Goal: Task Accomplishment & Management: Use online tool/utility

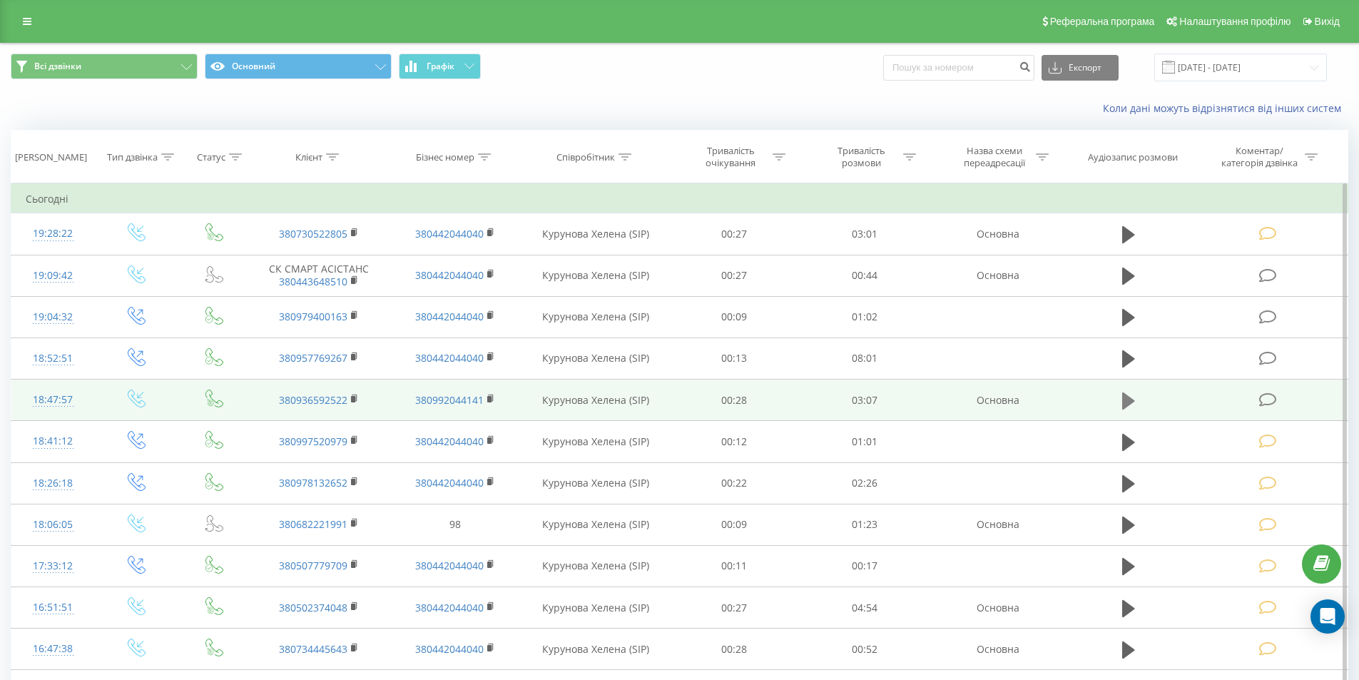
click at [1126, 402] on icon at bounding box center [1128, 400] width 13 height 17
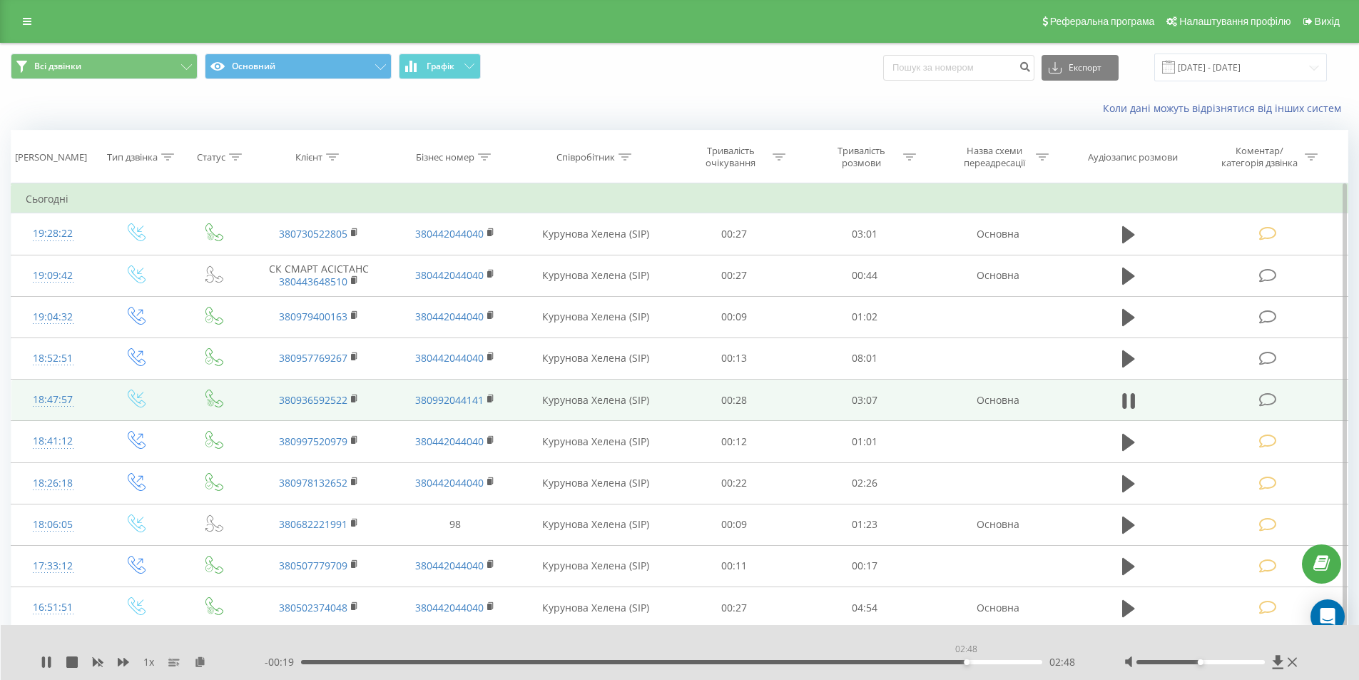
click at [966, 660] on div "02:48" at bounding box center [672, 662] width 742 height 4
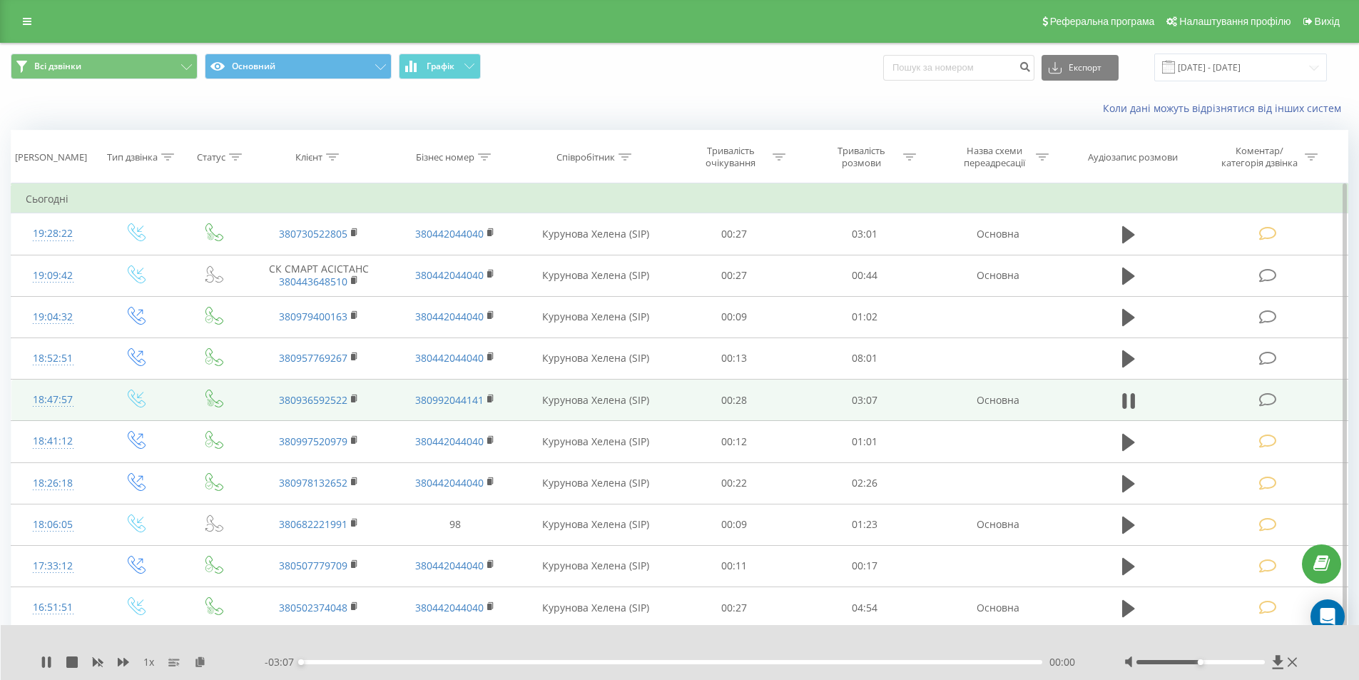
click at [966, 660] on div "00:00" at bounding box center [672, 662] width 742 height 4
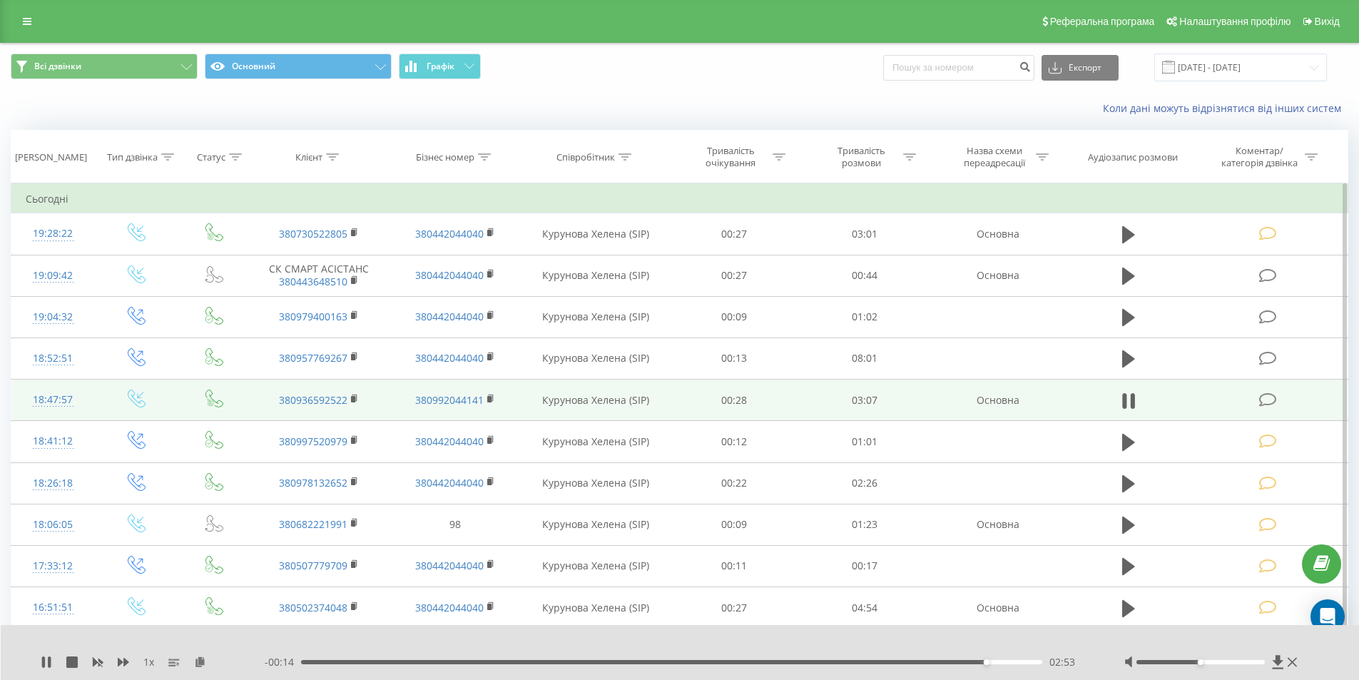
click at [1274, 398] on icon at bounding box center [1269, 399] width 18 height 15
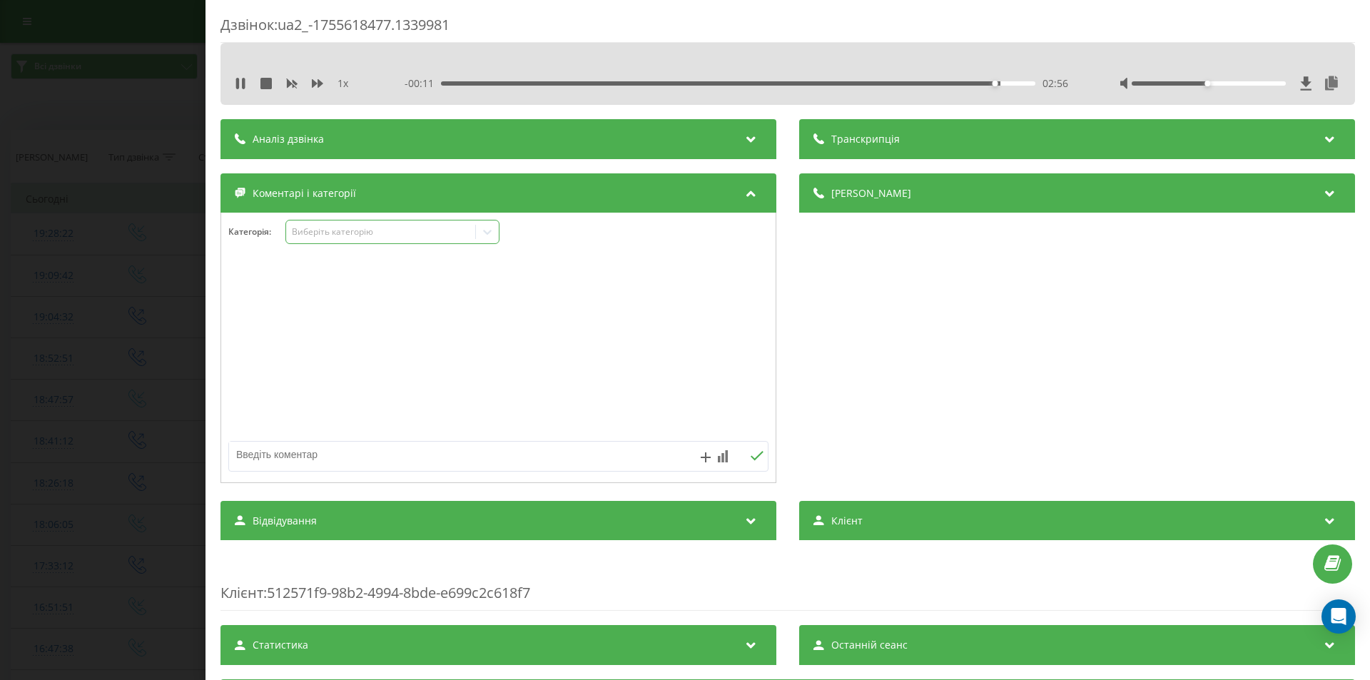
click at [363, 229] on div "Виберіть категорію" at bounding box center [381, 231] width 178 height 11
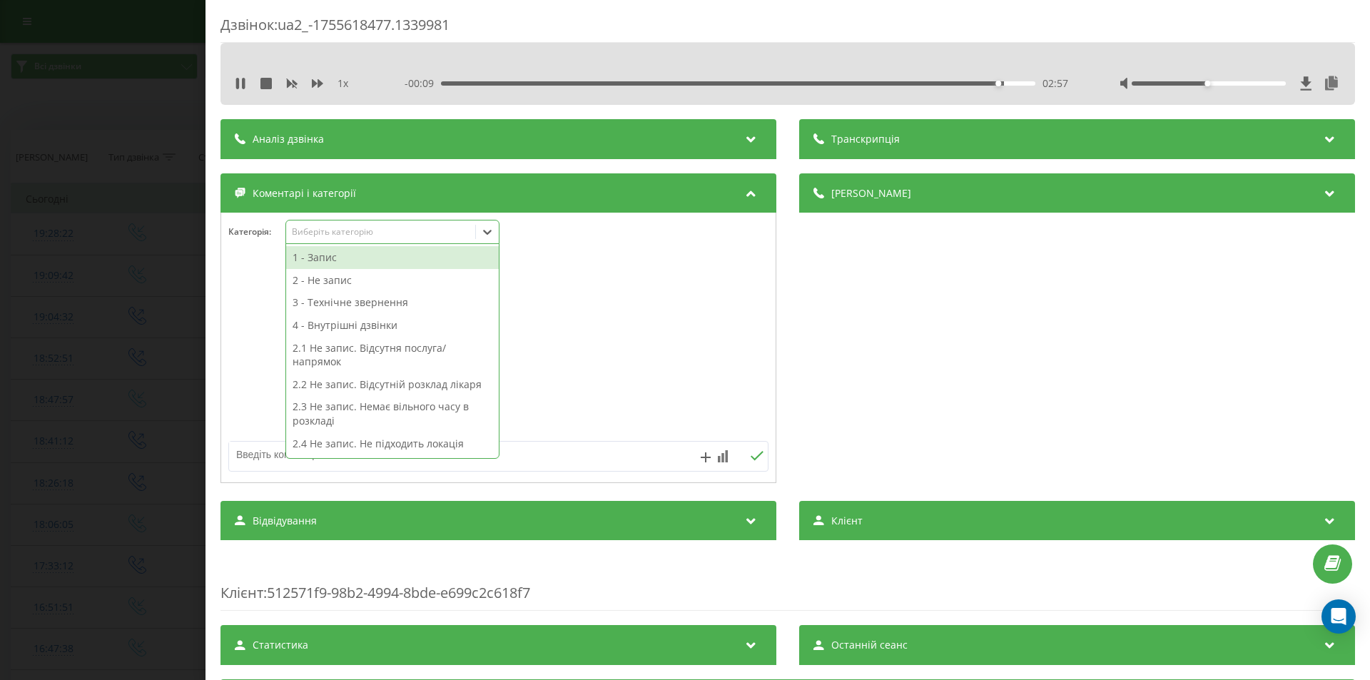
click at [358, 258] on div "1 - Запис" at bounding box center [392, 257] width 213 height 23
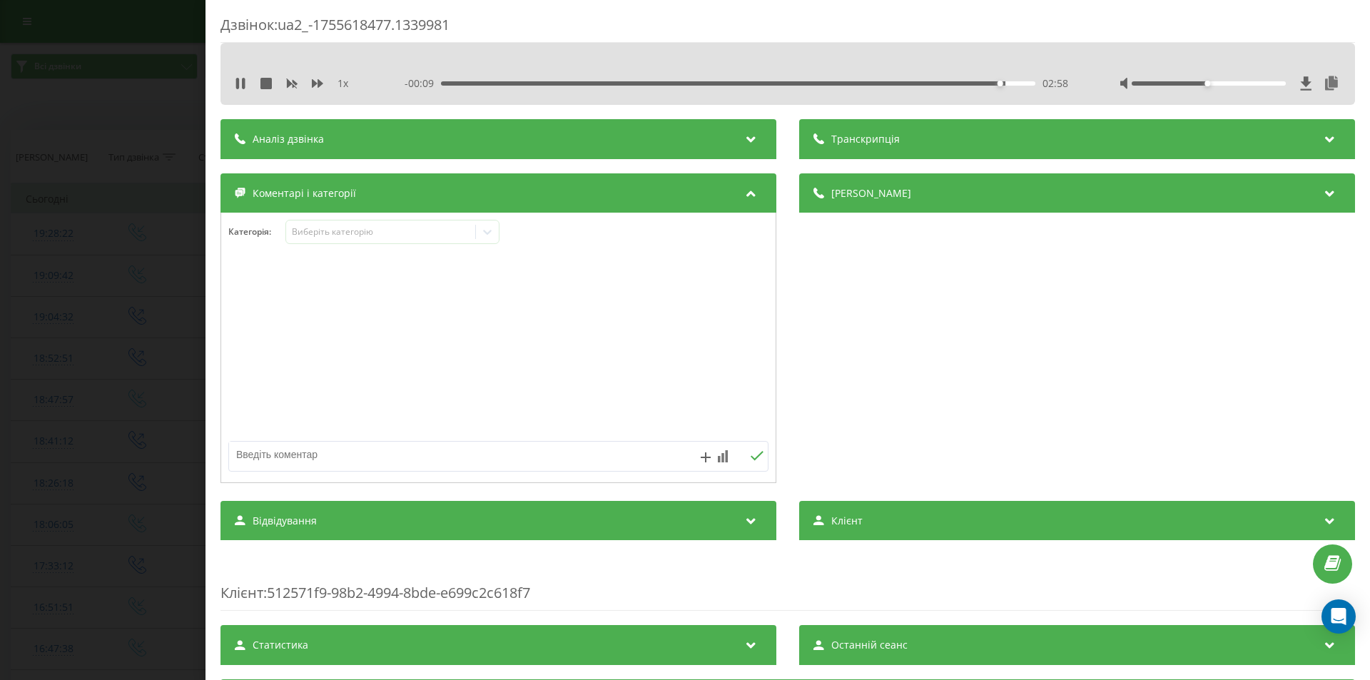
click at [118, 318] on div "Дзвінок : ua2_-1755618477.1339981 1 x - 00:09 02:58 02:58 Транскрипція Для AI-а…" at bounding box center [685, 340] width 1370 height 680
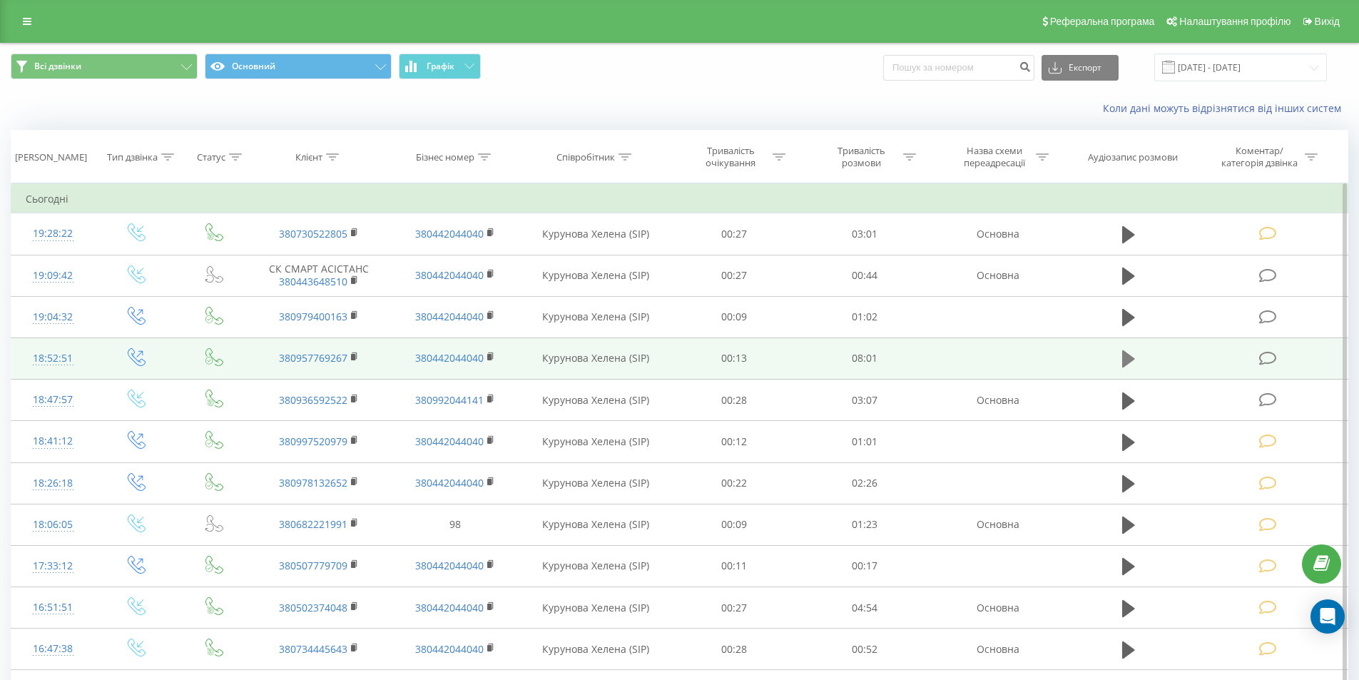
click at [1124, 360] on icon at bounding box center [1128, 358] width 13 height 17
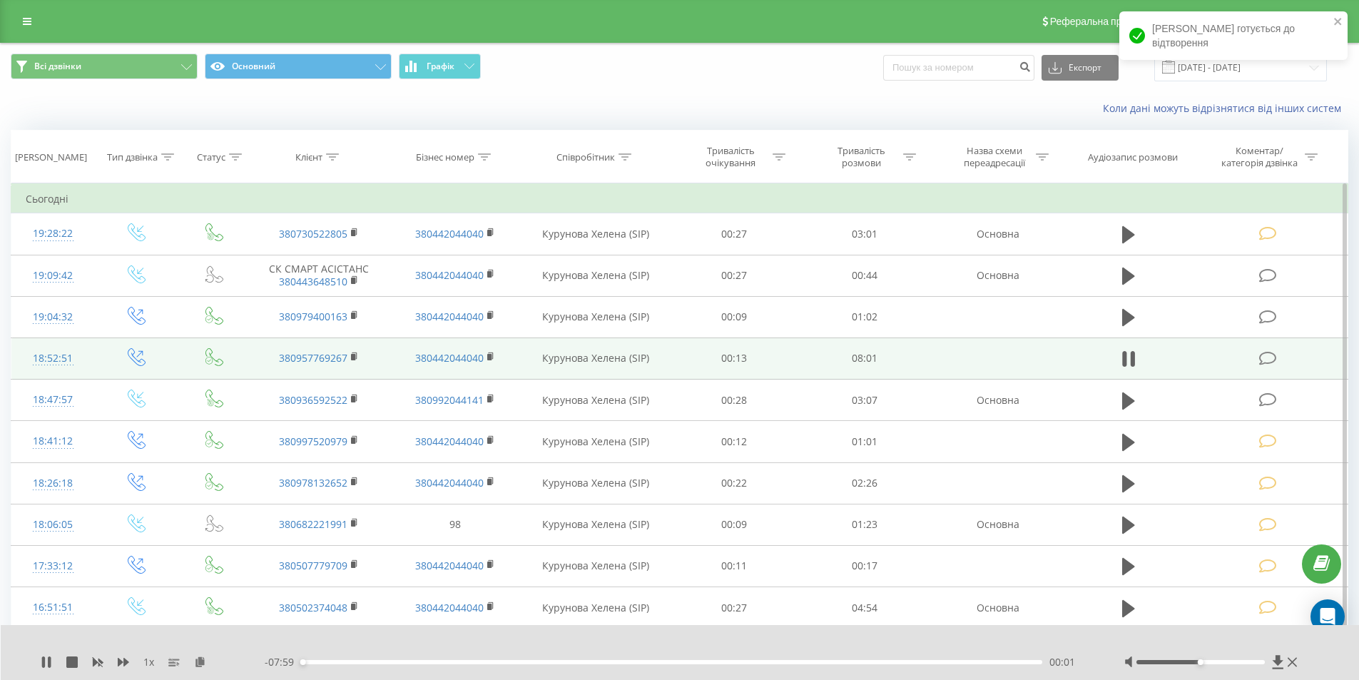
click at [965, 662] on div "00:01" at bounding box center [672, 662] width 742 height 4
click at [965, 662] on div "00:00" at bounding box center [672, 662] width 742 height 4
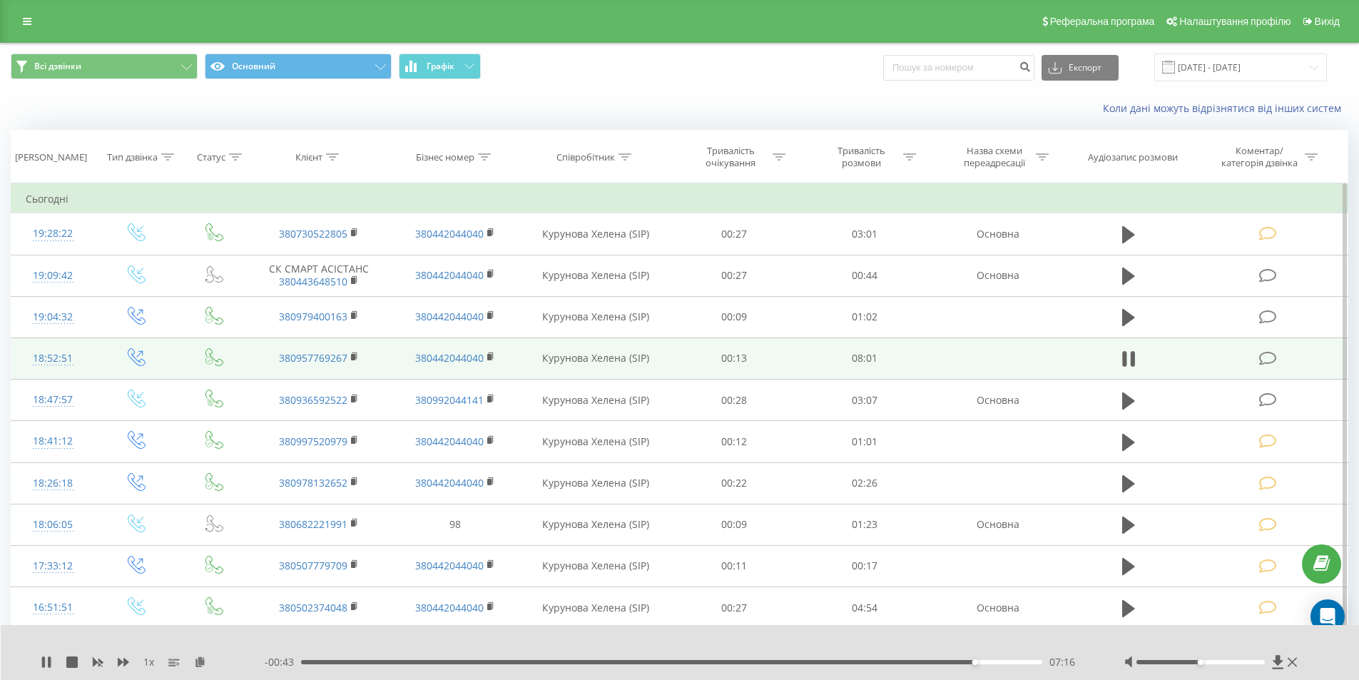
click at [1264, 359] on icon at bounding box center [1269, 358] width 18 height 15
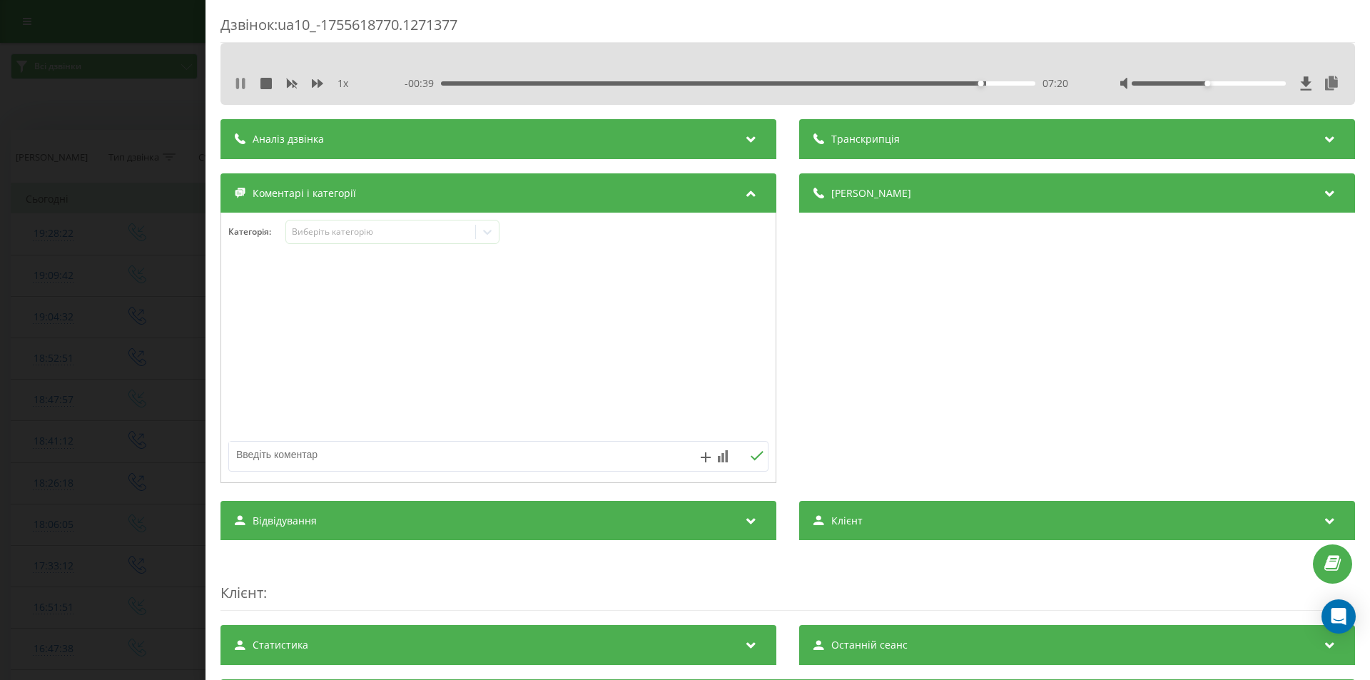
click at [237, 81] on icon at bounding box center [237, 83] width 3 height 11
click at [300, 232] on div "Виберіть категорію" at bounding box center [381, 231] width 178 height 11
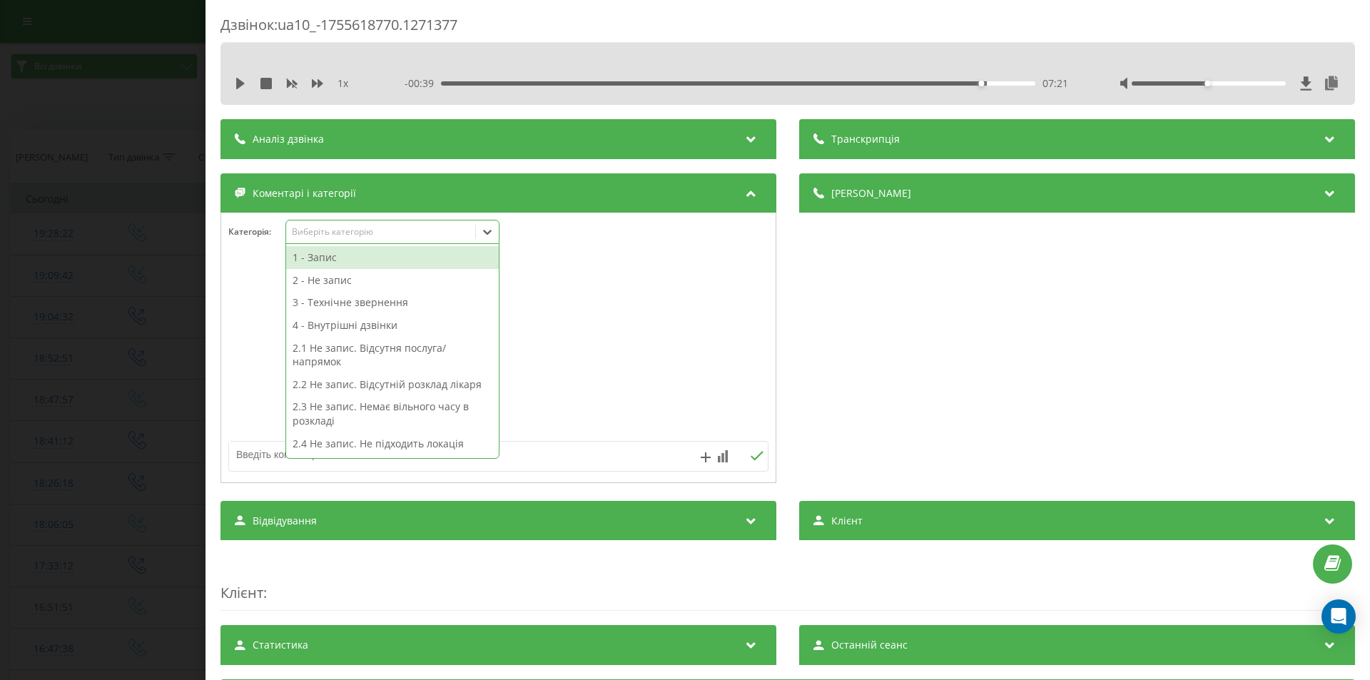
click at [324, 260] on div "1 - Запис" at bounding box center [392, 257] width 213 height 23
click at [126, 318] on div "Дзвінок : ua10_-1755618770.1271377 1 x - 00:39 07:21 07:21 Транскрипція Для AI-…" at bounding box center [685, 340] width 1370 height 680
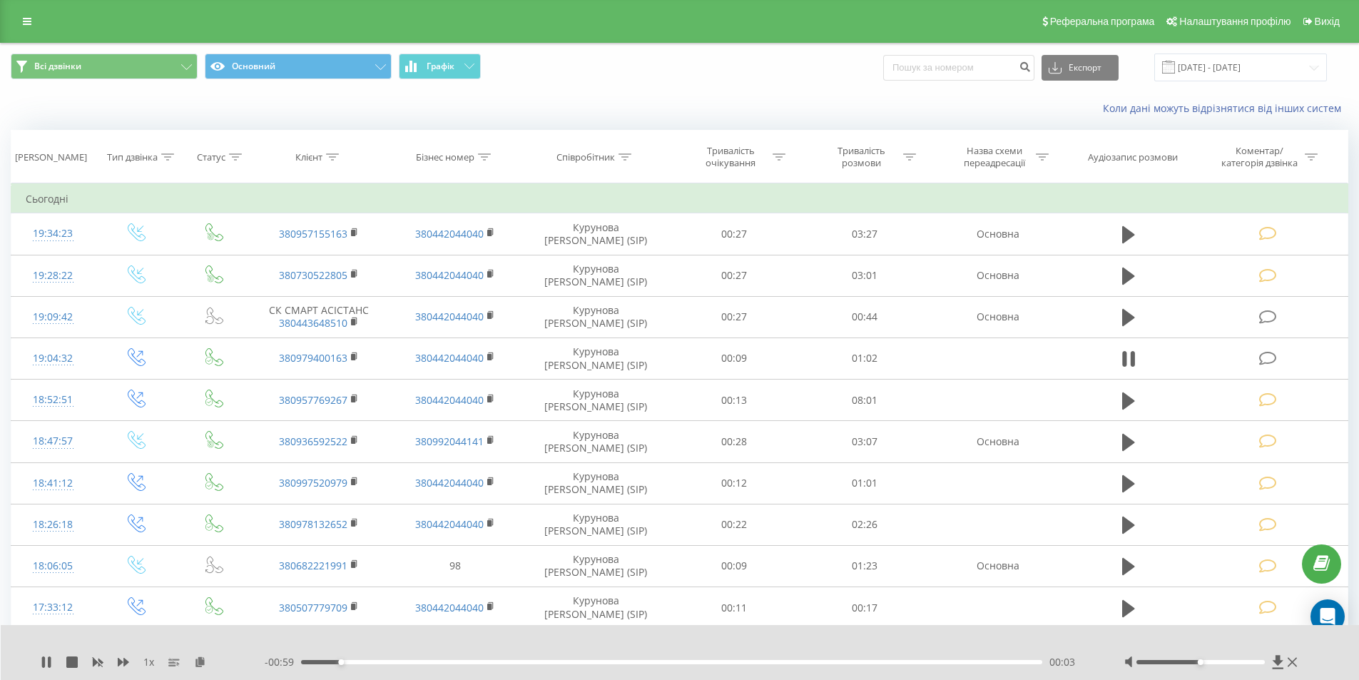
click at [970, 663] on div "00:03" at bounding box center [672, 662] width 742 height 4
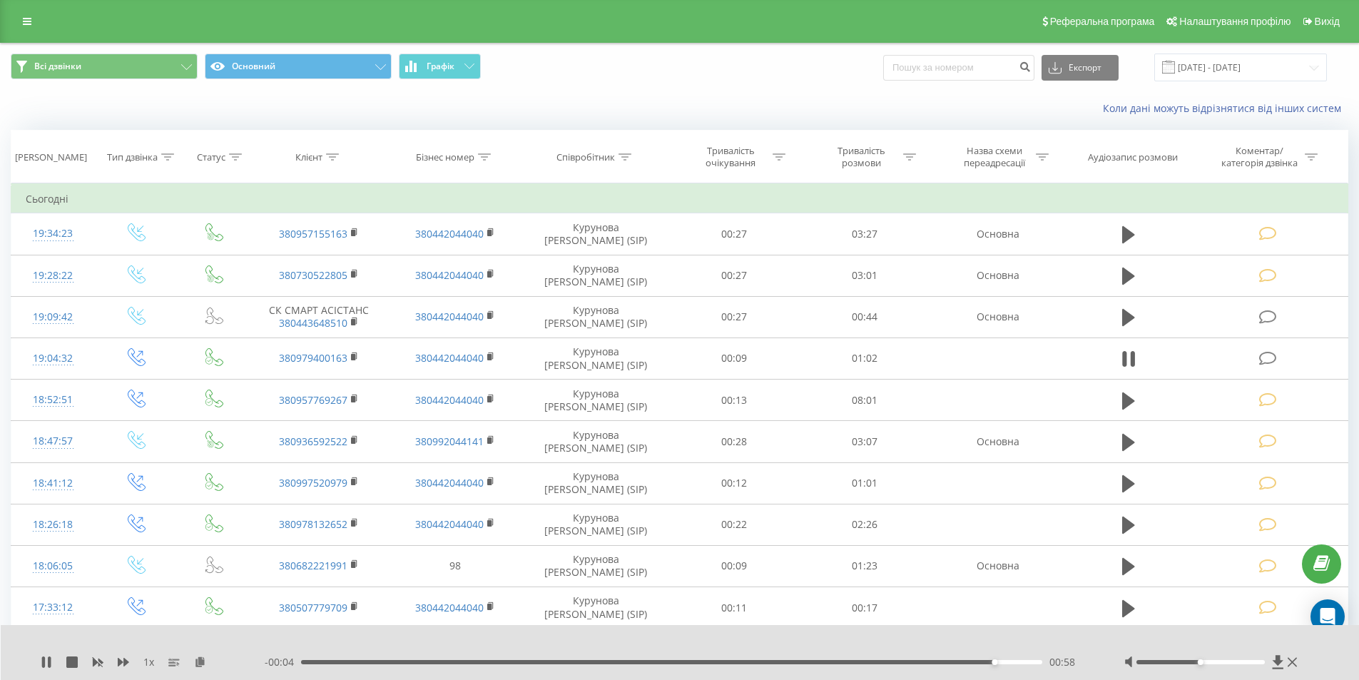
click at [940, 662] on div "00:58" at bounding box center [672, 662] width 742 height 4
click at [888, 663] on div "00:55" at bounding box center [672, 662] width 742 height 4
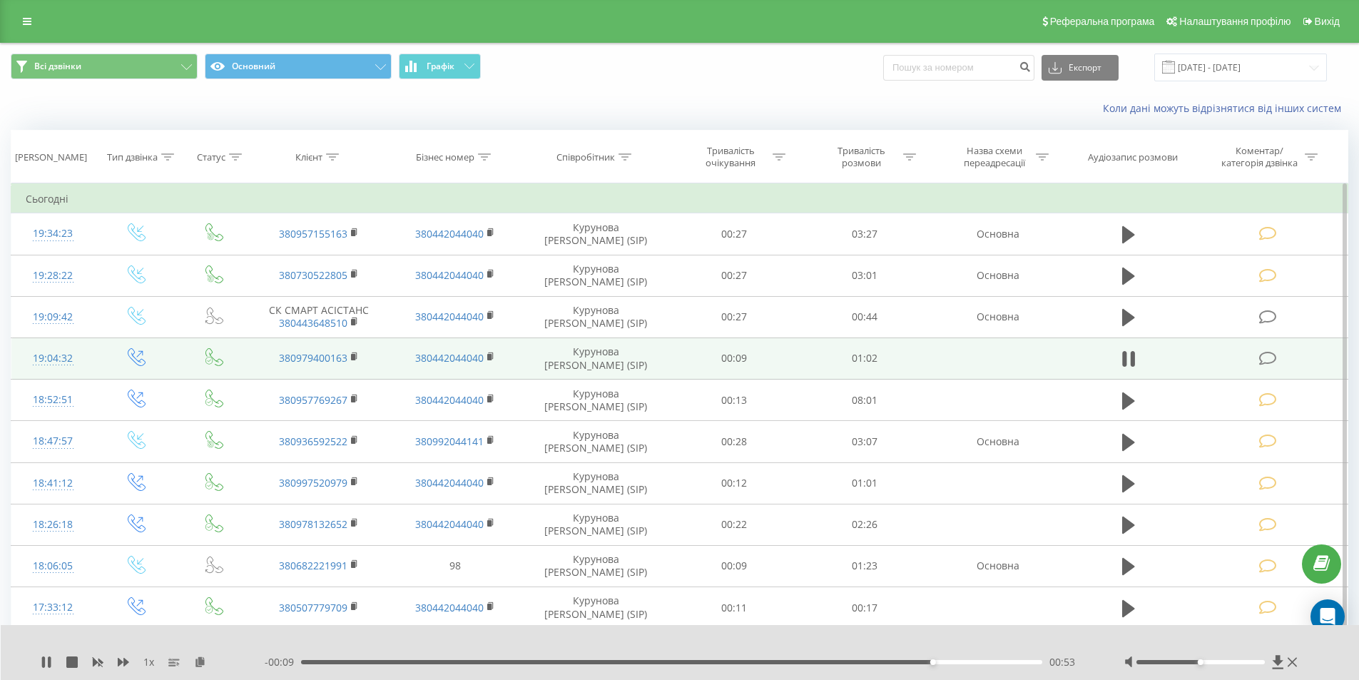
click at [1272, 355] on icon at bounding box center [1269, 358] width 18 height 15
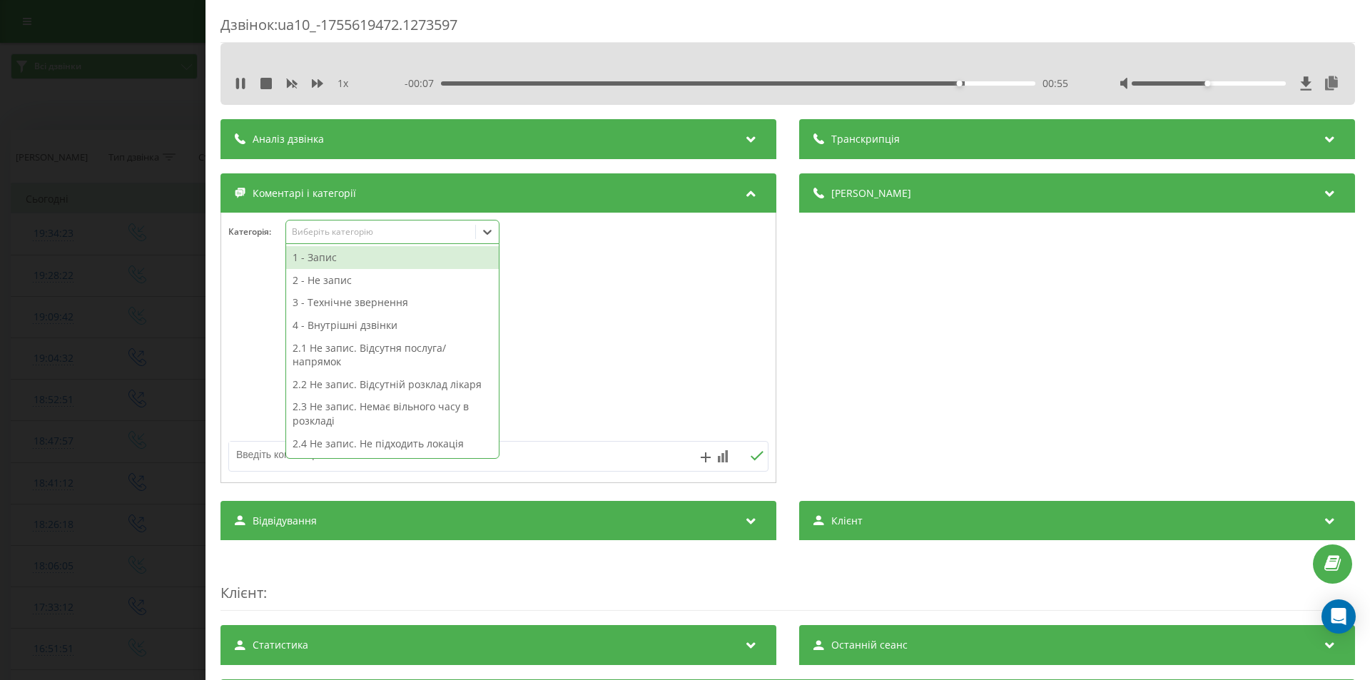
click at [371, 233] on div "Виберіть категорію" at bounding box center [381, 231] width 178 height 11
click at [361, 281] on div "2 - Не запис" at bounding box center [392, 280] width 213 height 23
click at [490, 228] on icon at bounding box center [487, 232] width 14 height 14
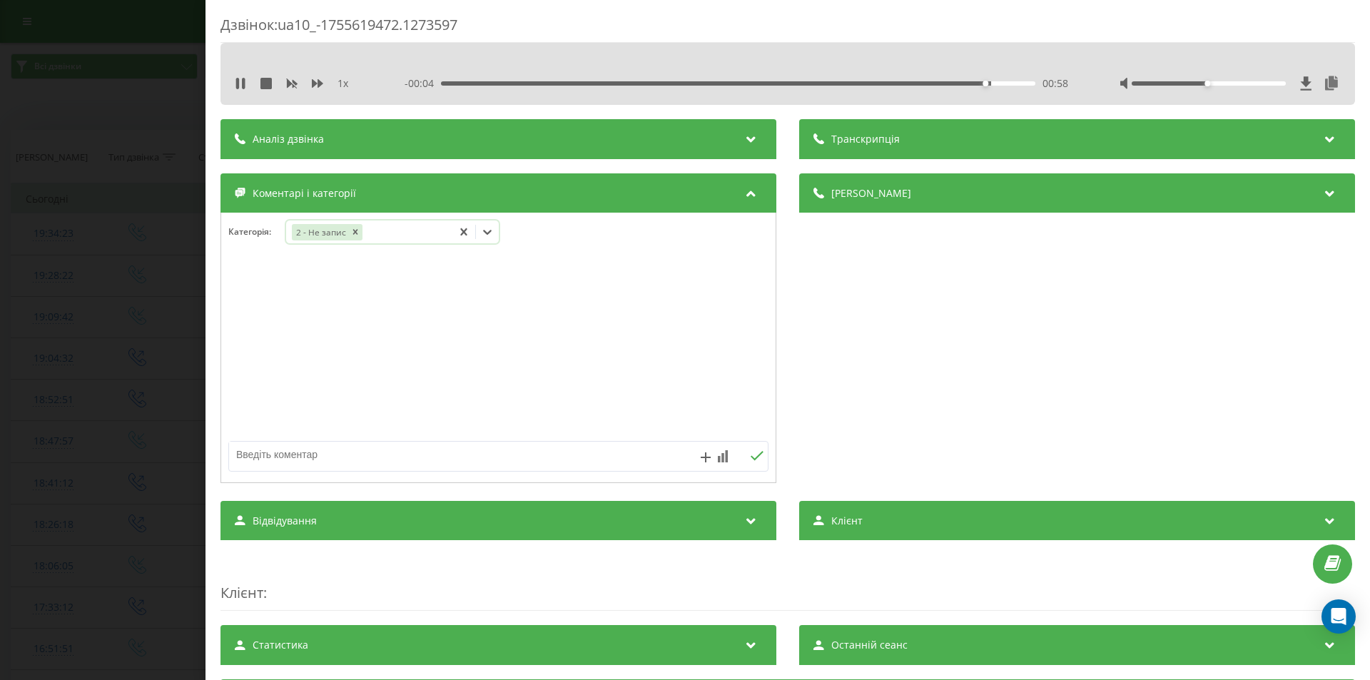
click at [490, 228] on icon at bounding box center [487, 232] width 14 height 14
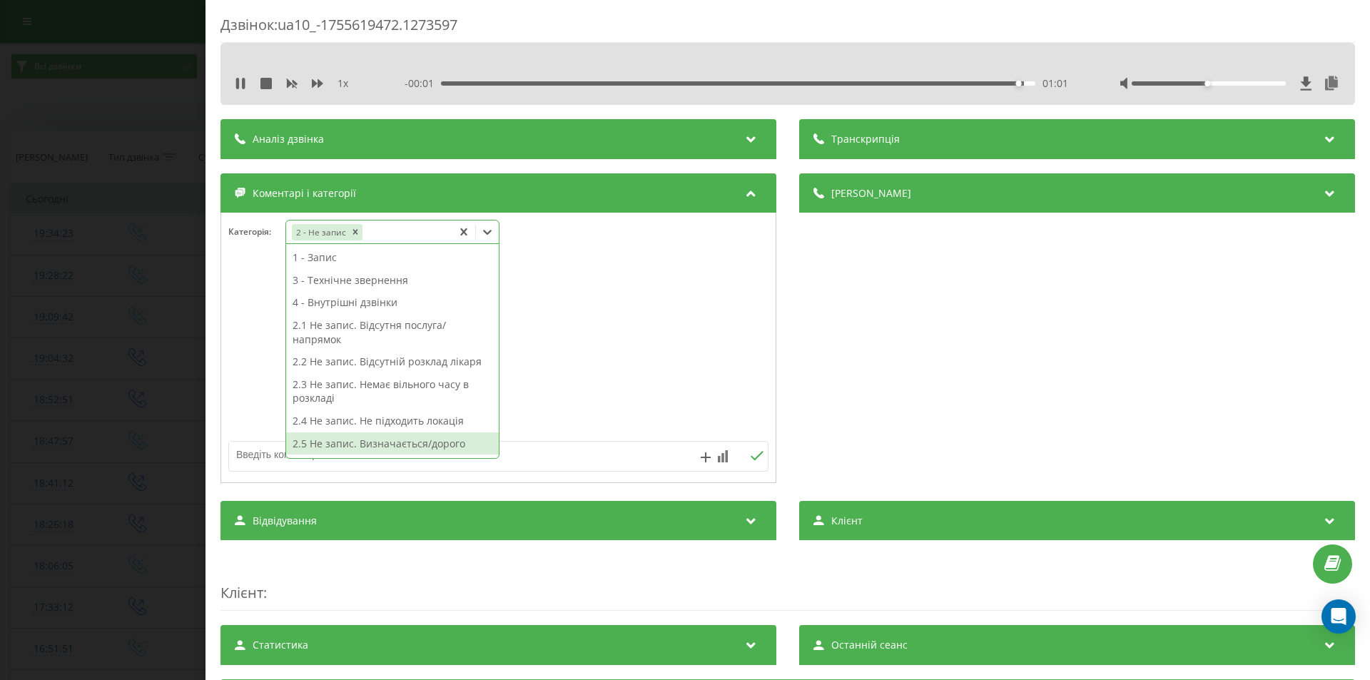
click at [429, 441] on div "2.5 Не запис. Визначається/дорого" at bounding box center [392, 443] width 213 height 23
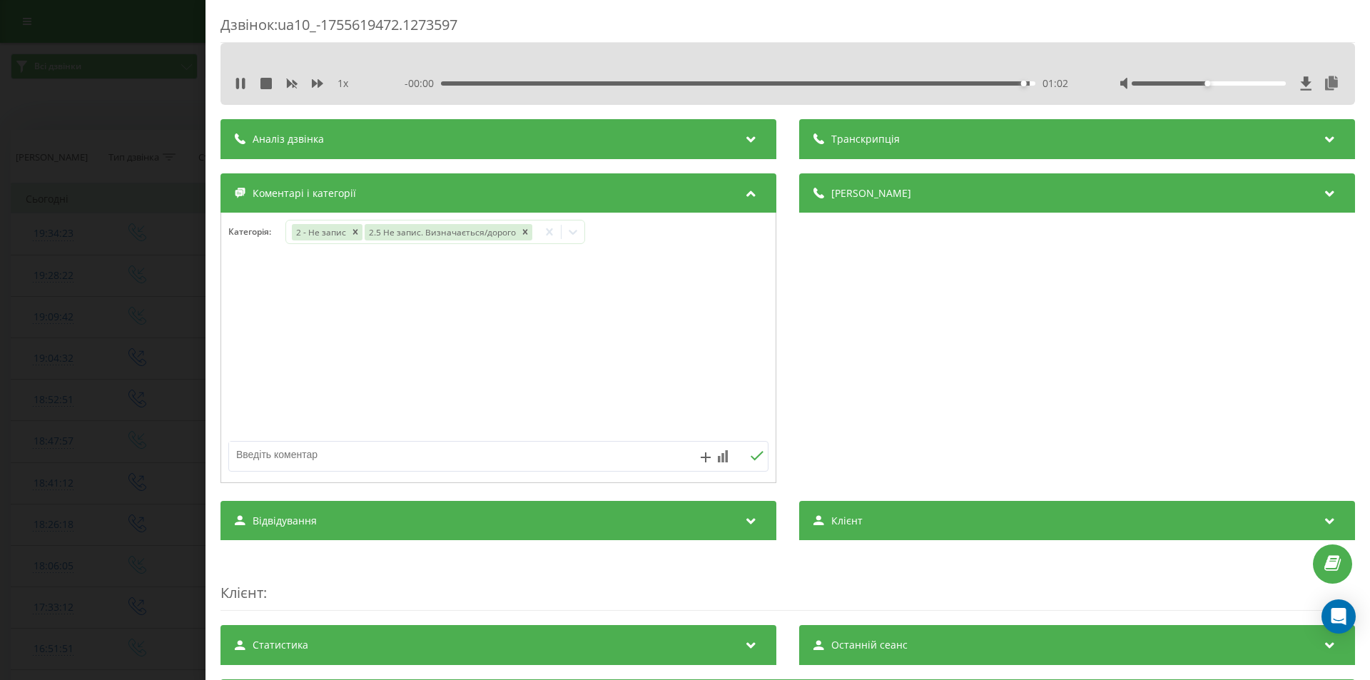
drag, startPoint x: 879, startPoint y: 329, endPoint x: 863, endPoint y: 341, distance: 20.4
click at [880, 331] on div "Деталі дзвінка Загальне Дата дзвінка 2025-08-19 19:04:32 Тип дзвінка Вихідний С…" at bounding box center [1077, 329] width 556 height 313
click at [137, 314] on div "Дзвінок : ua10_-1755619472.1273597 1 x 00:00 01:02 01:02 Транскрипція Для AI-ан…" at bounding box center [685, 340] width 1370 height 680
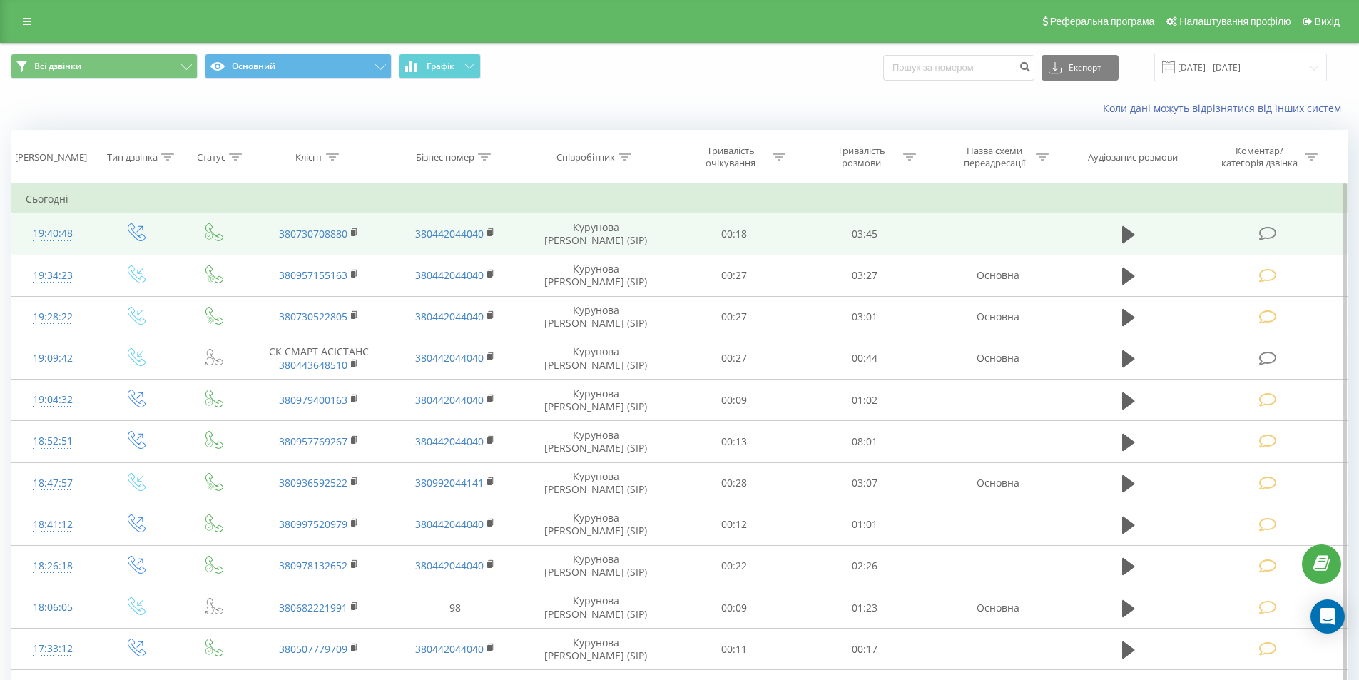
click at [1269, 233] on icon at bounding box center [1269, 233] width 18 height 15
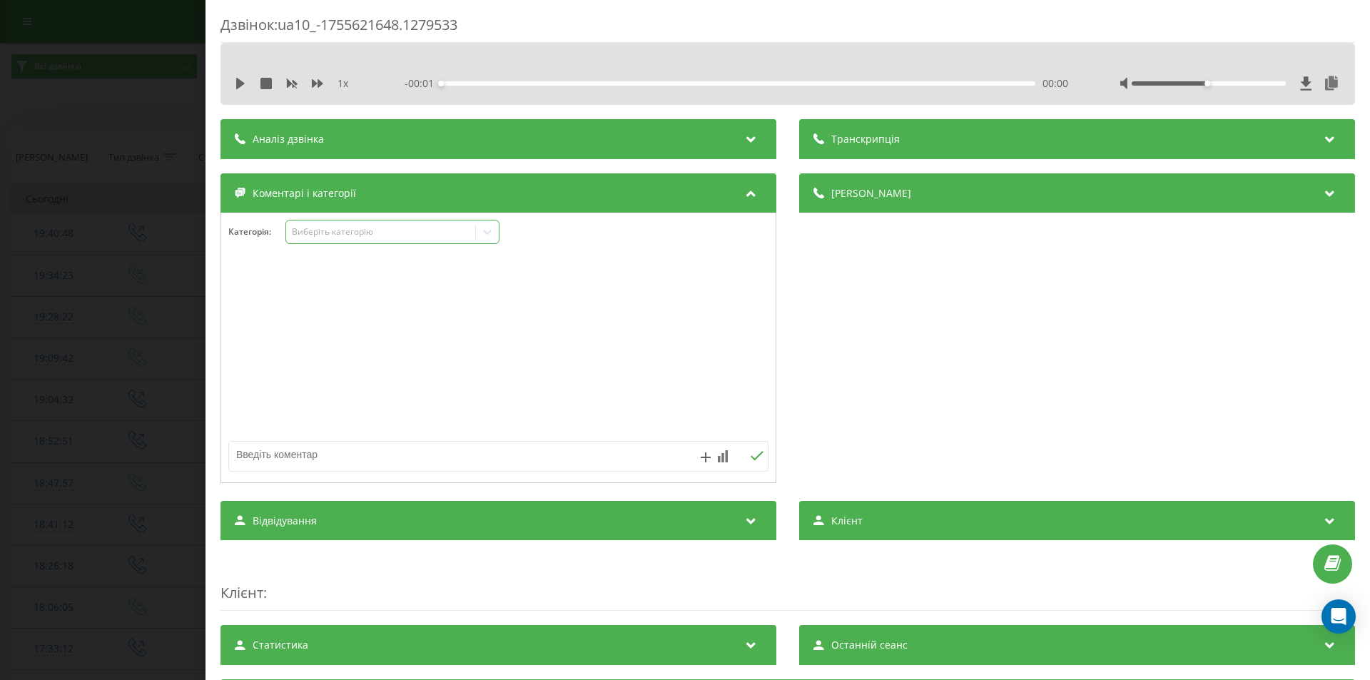
click at [334, 227] on div "Виберіть категорію" at bounding box center [381, 231] width 178 height 11
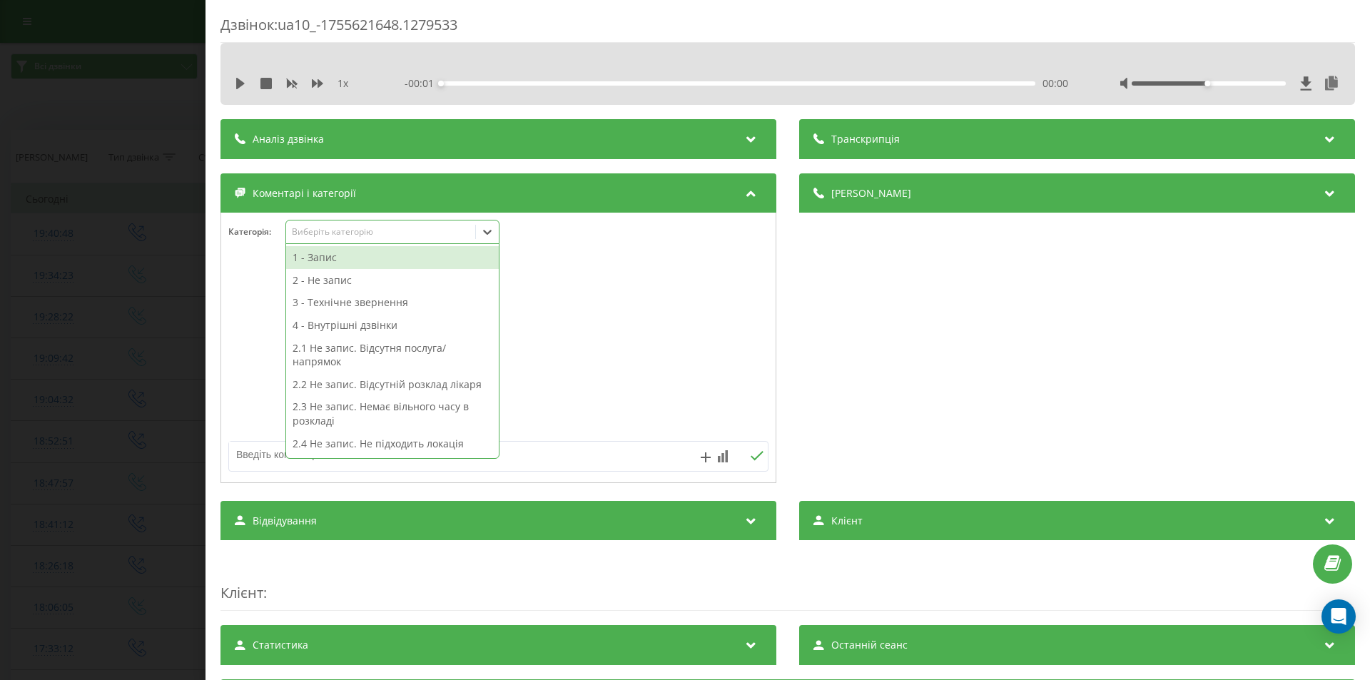
click at [340, 260] on div "1 - Запис" at bounding box center [392, 257] width 213 height 23
click at [854, 324] on div "Деталі дзвінка Загальне Дата дзвінка 2025-08-19 19:40:48 Тип дзвінка Вихідний С…" at bounding box center [1077, 329] width 556 height 313
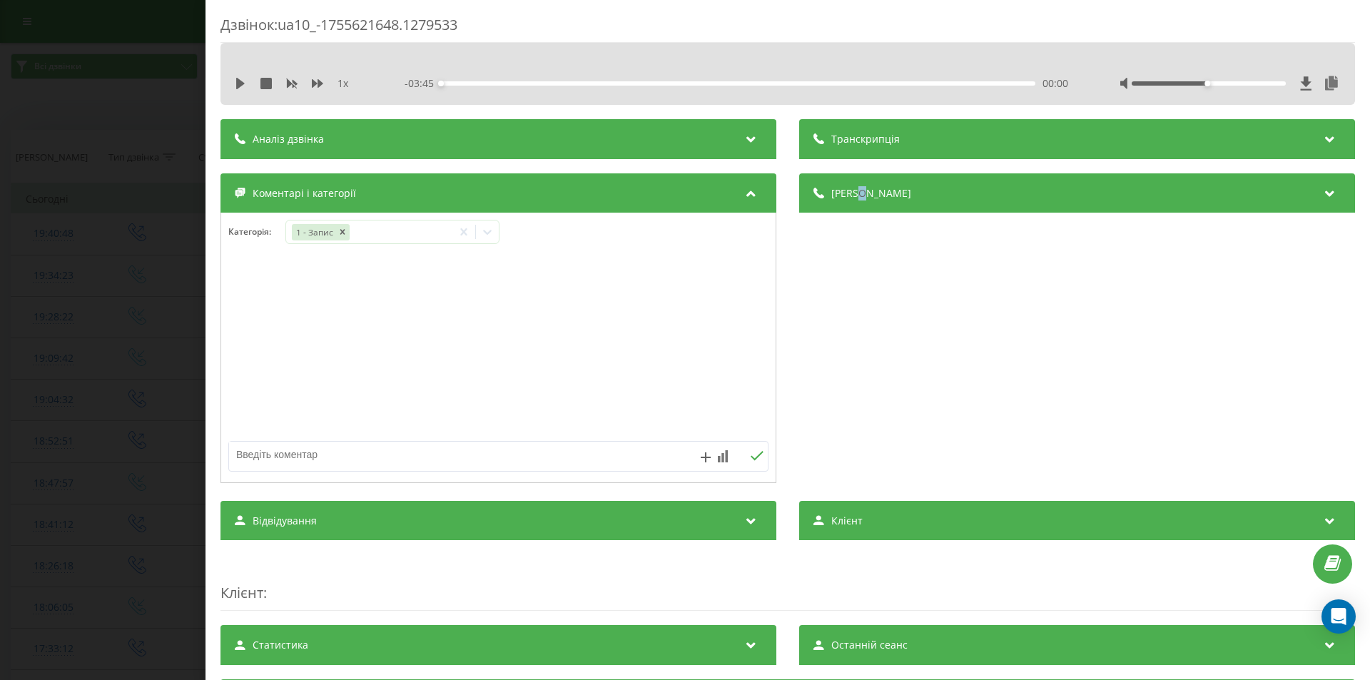
click at [149, 293] on div "Дзвінок : ua10_-1755621648.1279533 1 x - 03:45 00:00 00:00 Транскрипція Для AI-…" at bounding box center [685, 340] width 1370 height 680
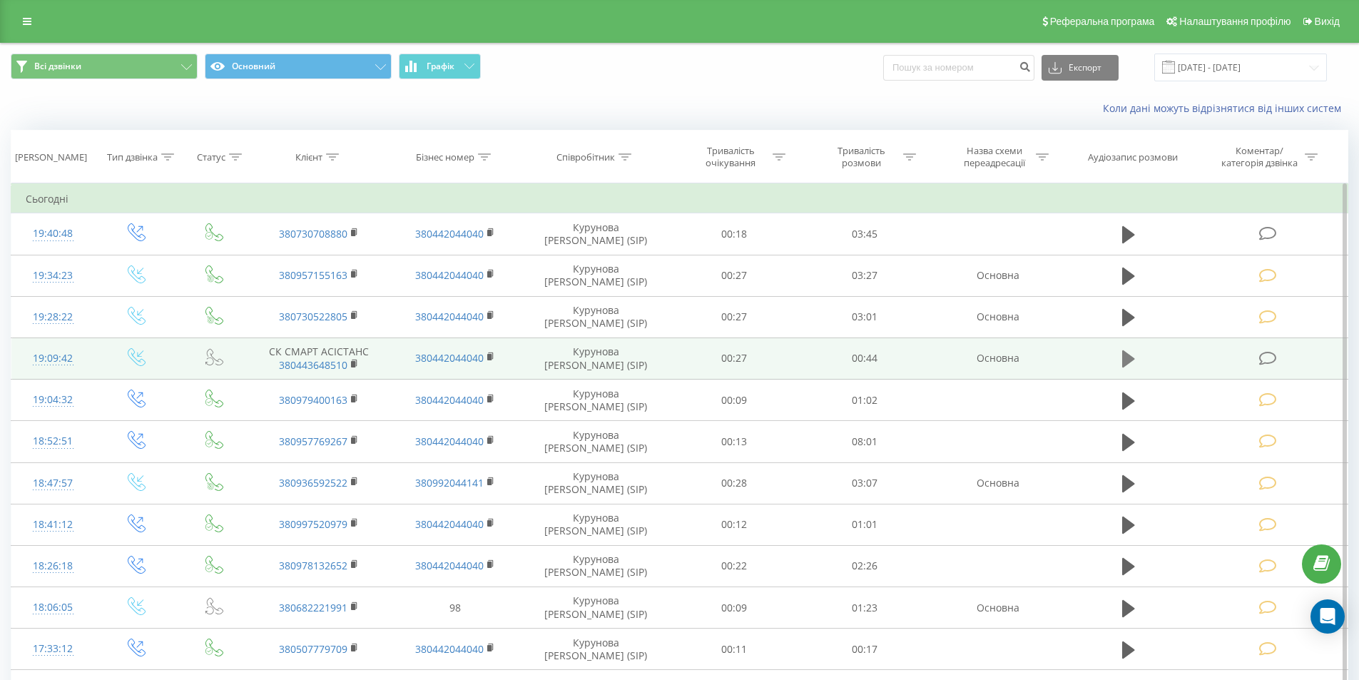
click at [1126, 363] on icon at bounding box center [1128, 358] width 13 height 17
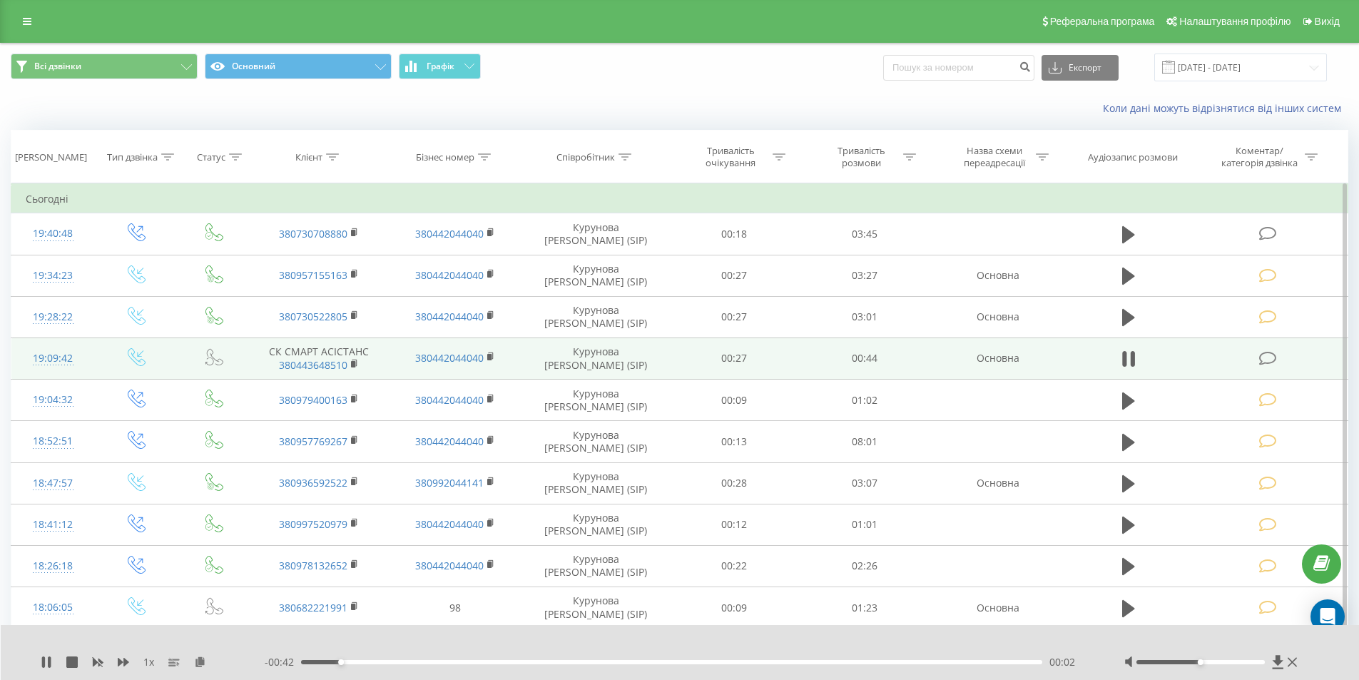
click at [1266, 356] on icon at bounding box center [1269, 358] width 18 height 15
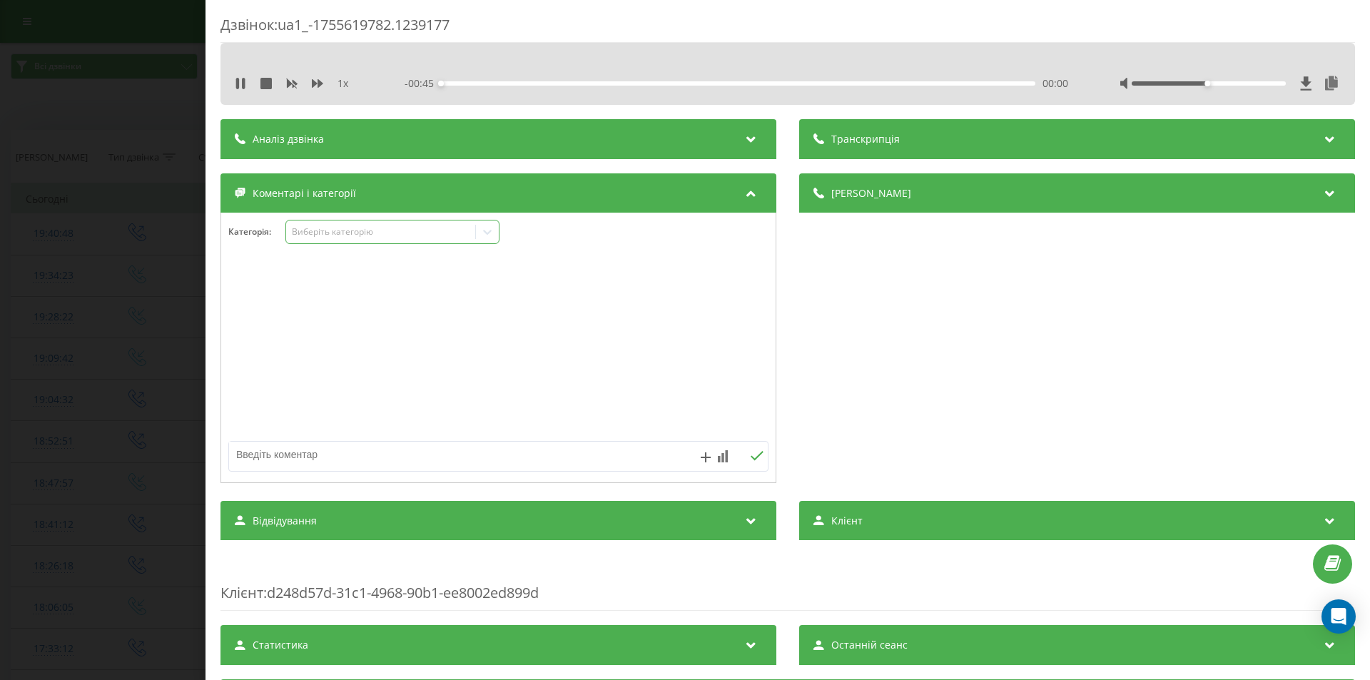
click at [339, 232] on div "Виберіть категорію" at bounding box center [381, 231] width 178 height 11
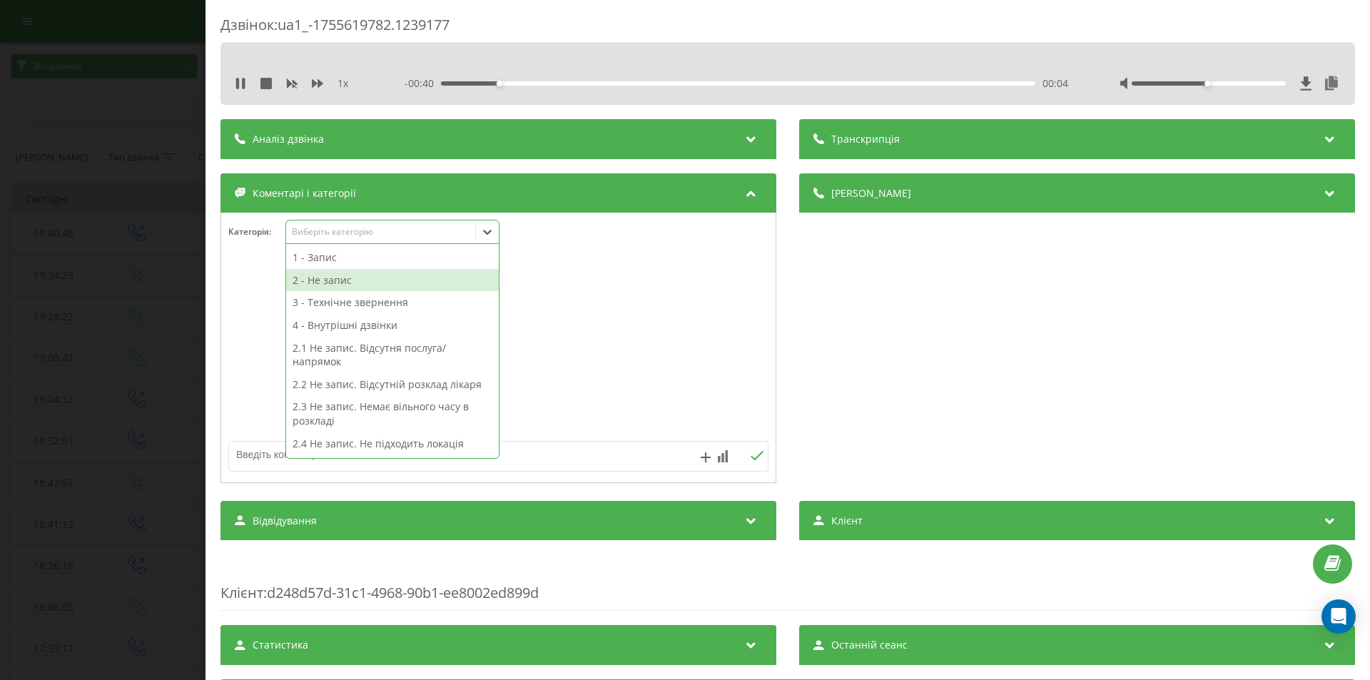
click at [350, 281] on div "2 - Не запис" at bounding box center [392, 280] width 213 height 23
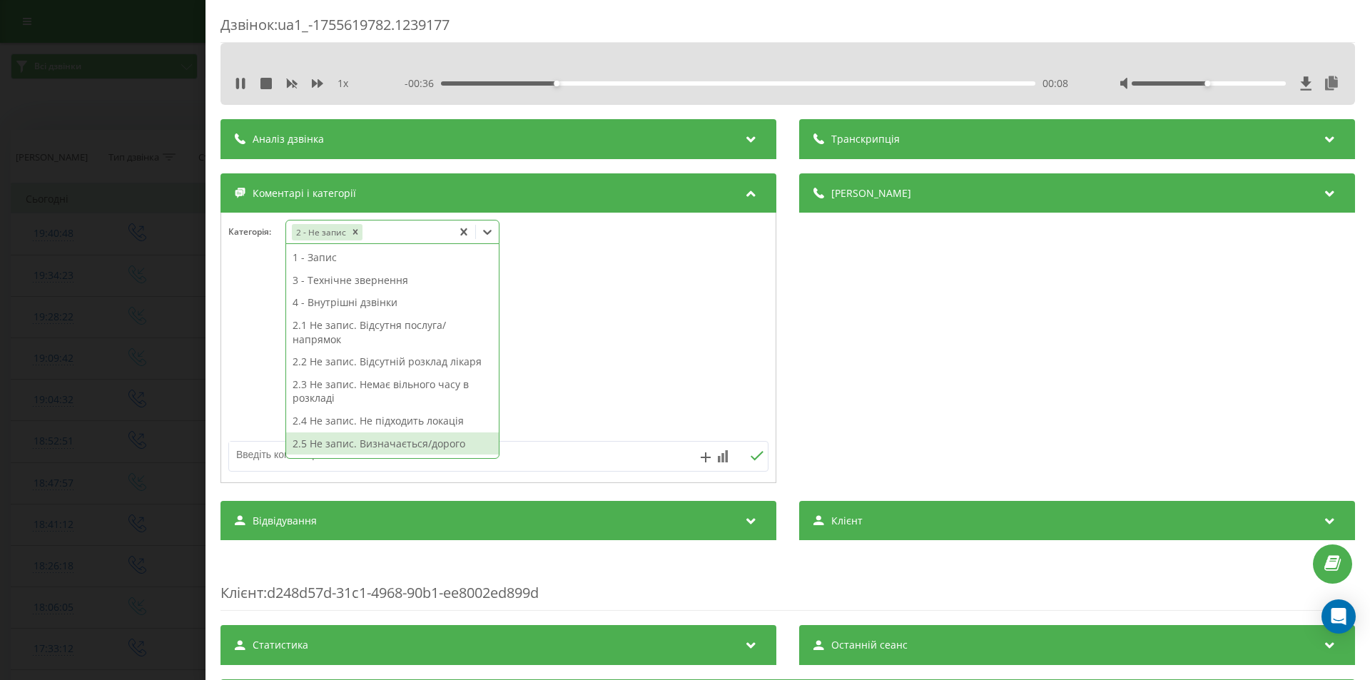
click at [451, 446] on div "2.5 Не запис. Визначається/дорого" at bounding box center [392, 443] width 213 height 23
click at [65, 334] on div "Дзвінок : ua1_-1755619782.1239177 1 x - 00:34 00:10 00:10 Транскрипція Для AI-а…" at bounding box center [685, 340] width 1370 height 680
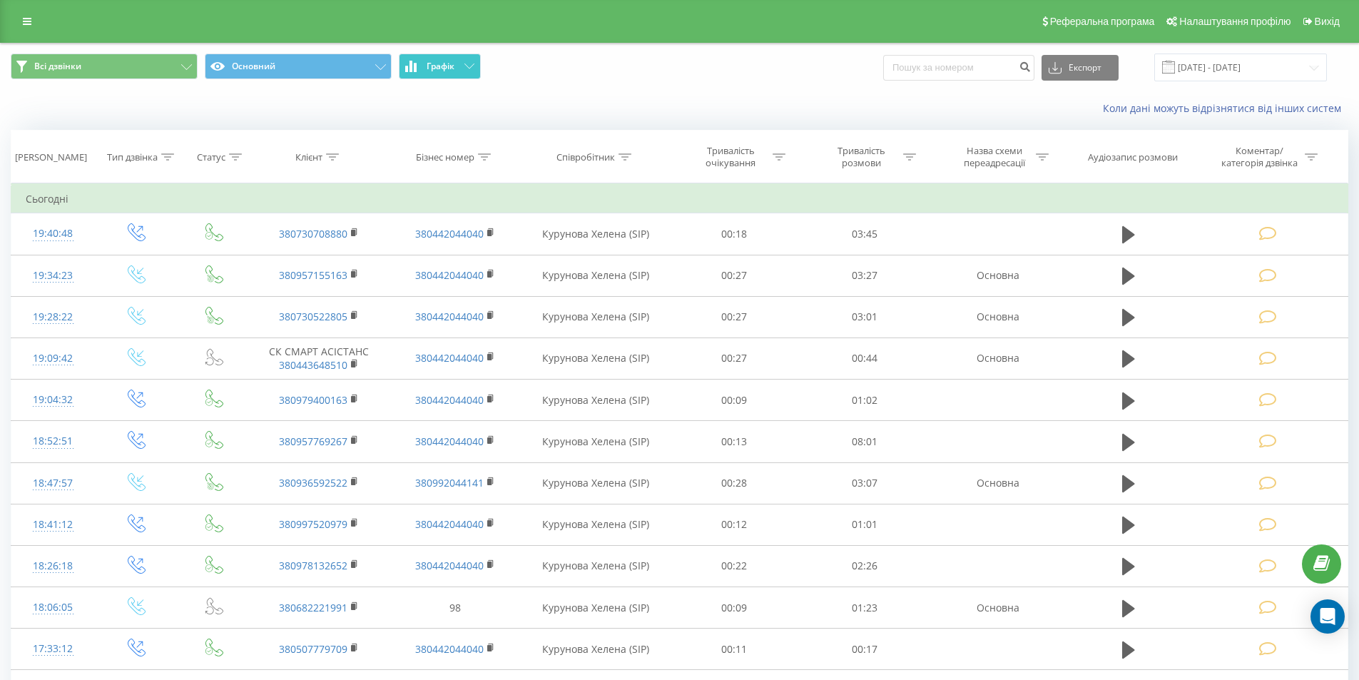
click at [467, 66] on icon at bounding box center [470, 66] width 10 height 5
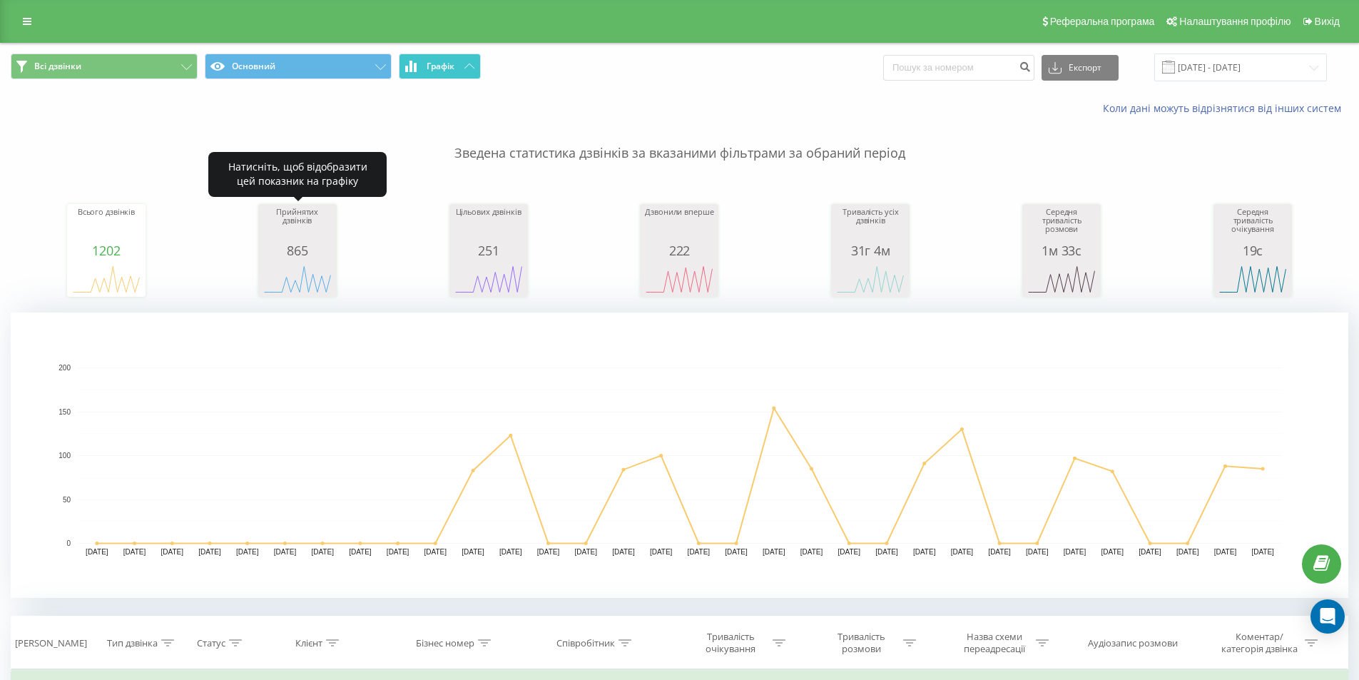
click at [308, 283] on rect "A chart." at bounding box center [297, 279] width 71 height 26
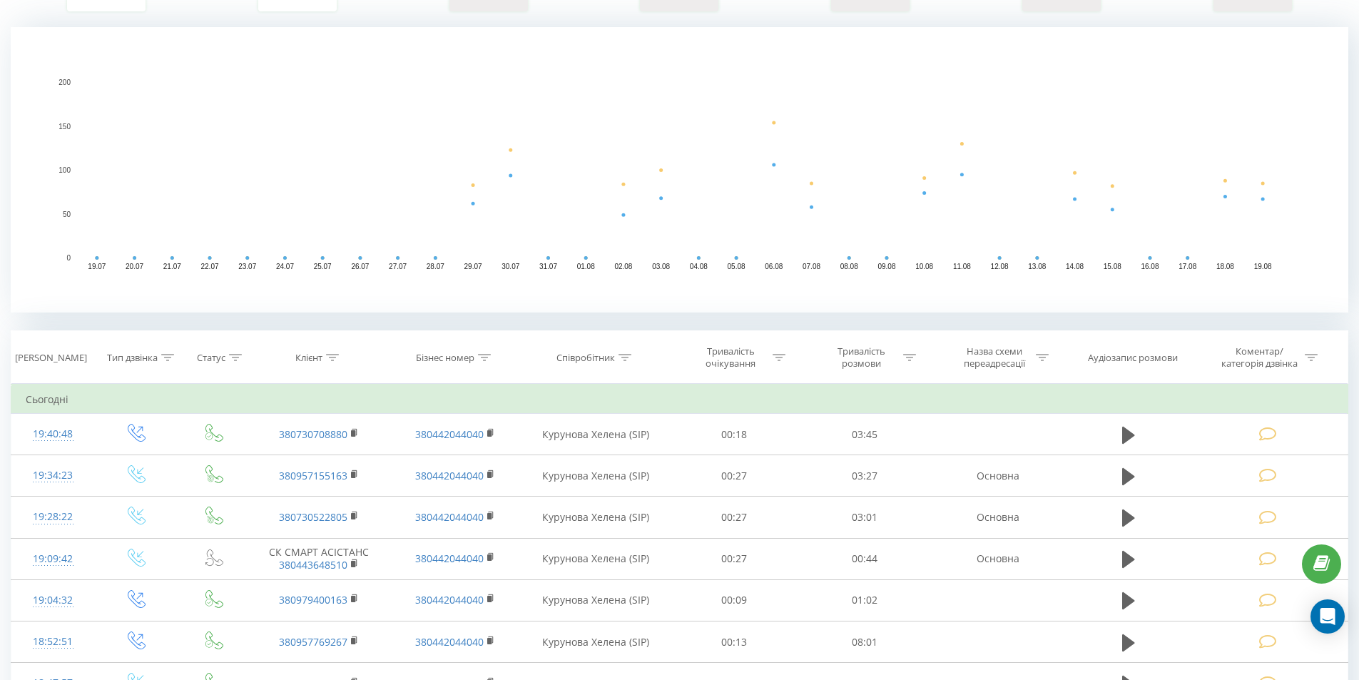
scroll to position [357, 0]
